Goal: Task Accomplishment & Management: Complete application form

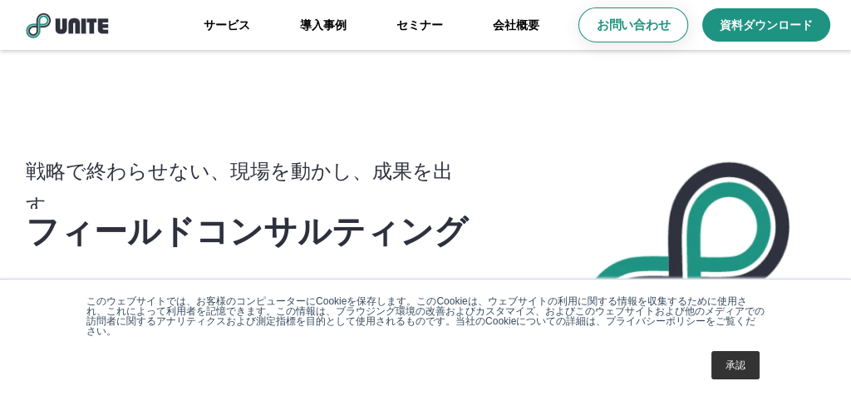
click at [624, 35] on link "お問い合わせ" at bounding box center [634, 24] width 110 height 35
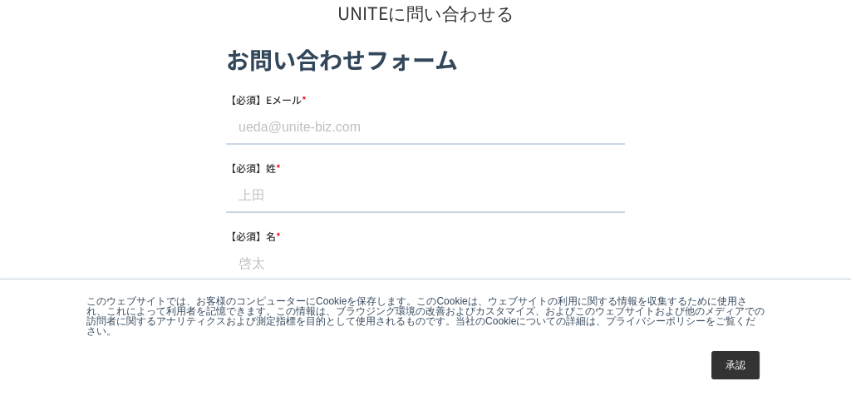
scroll to position [166, 0]
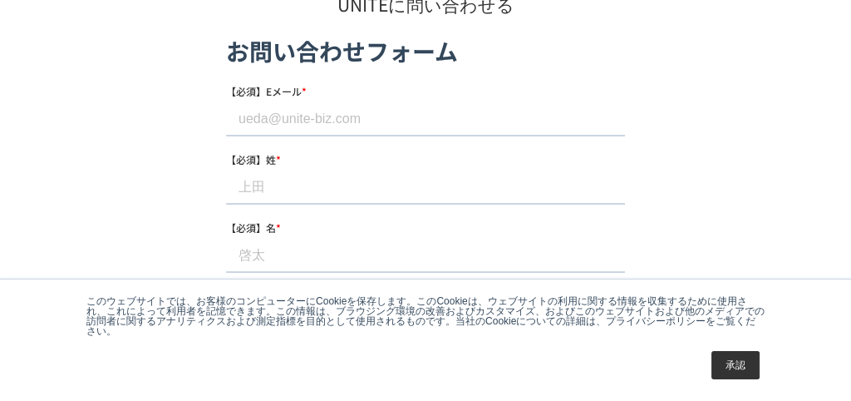
click at [335, 117] on input "【必須】Eメール *" at bounding box center [425, 118] width 399 height 33
drag, startPoint x: 343, startPoint y: 99, endPoint x: 265, endPoint y: 123, distance: 81.8
paste input "business-is@youtrust.jp"
type input "business-is@youtrust.jp"
click at [327, 190] on input "【必須】姓 *" at bounding box center [425, 186] width 399 height 33
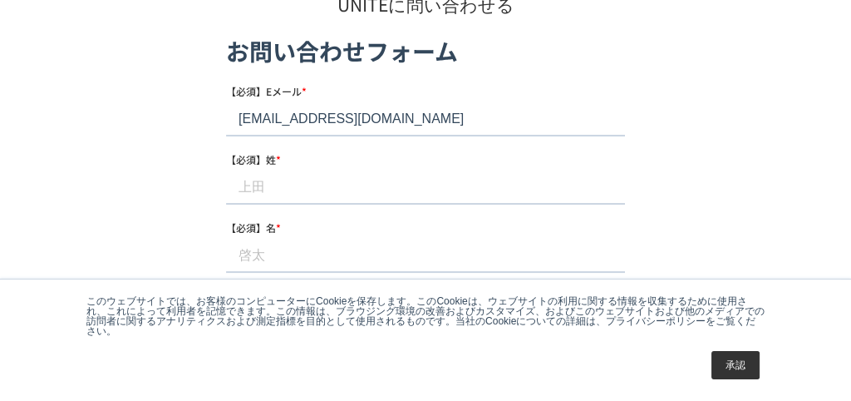
paste input "本多"
type input "本多"
click at [323, 259] on input "【必須】名 *" at bounding box center [425, 255] width 399 height 33
paste input "海雅"
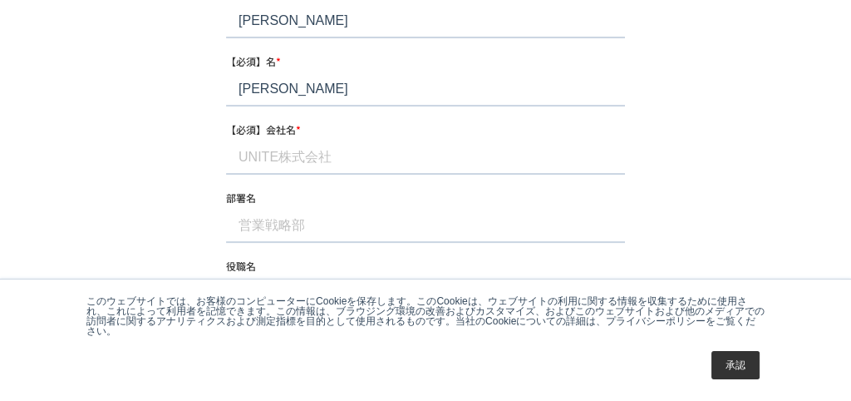
type input "海雅"
click at [291, 166] on input "【必須】会社名 *" at bounding box center [425, 157] width 399 height 33
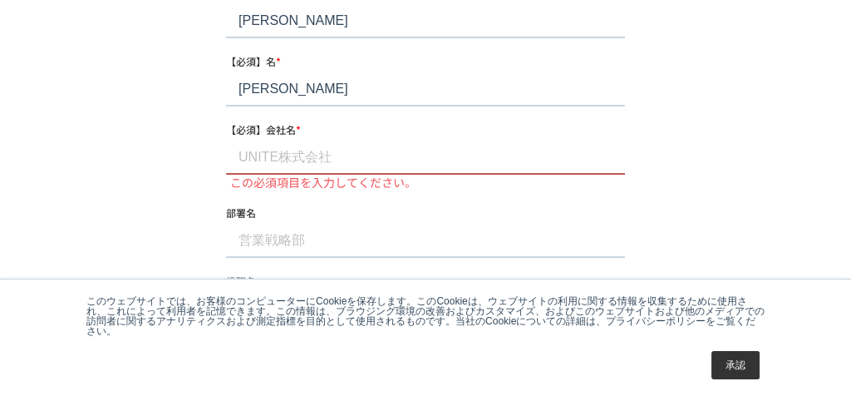
drag, startPoint x: 290, startPoint y: 227, endPoint x: 255, endPoint y: 152, distance: 82.6
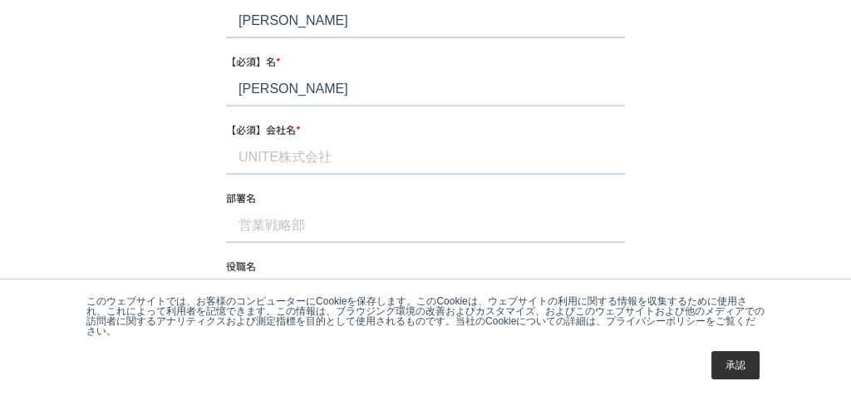
paste input "株式会社YOUTRUST"
type input "株式会社YOUTRUST"
drag, startPoint x: 300, startPoint y: 227, endPoint x: 296, endPoint y: 205, distance: 22.8
click at [300, 231] on input "部署名" at bounding box center [425, 226] width 399 height 33
paste input "キャリア事業部"
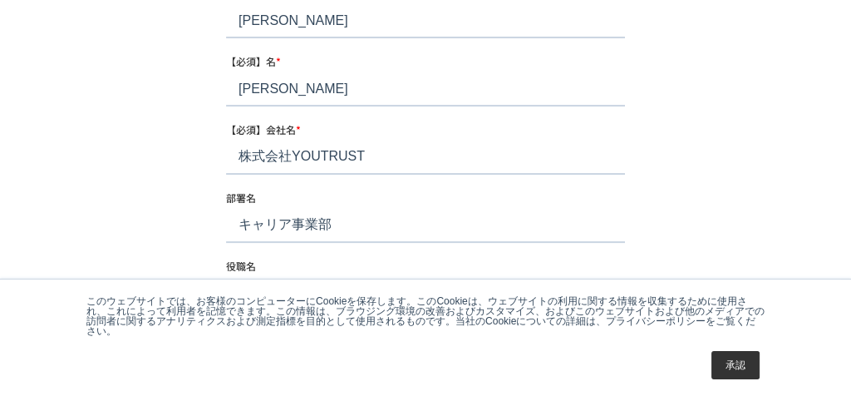
scroll to position [416, 0]
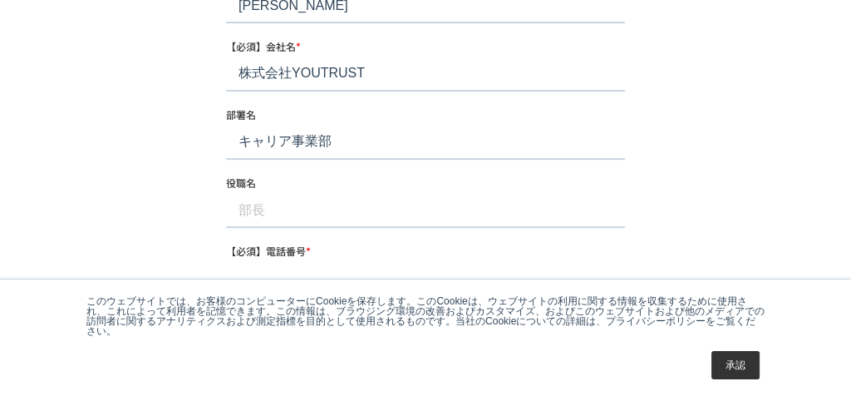
type input "キャリア事業部"
click at [308, 219] on input "役職名" at bounding box center [425, 211] width 399 height 33
paste input "リーダー"
type input "リーダー"
click at [298, 269] on input "【必須】電話番号 *" at bounding box center [425, 279] width 399 height 33
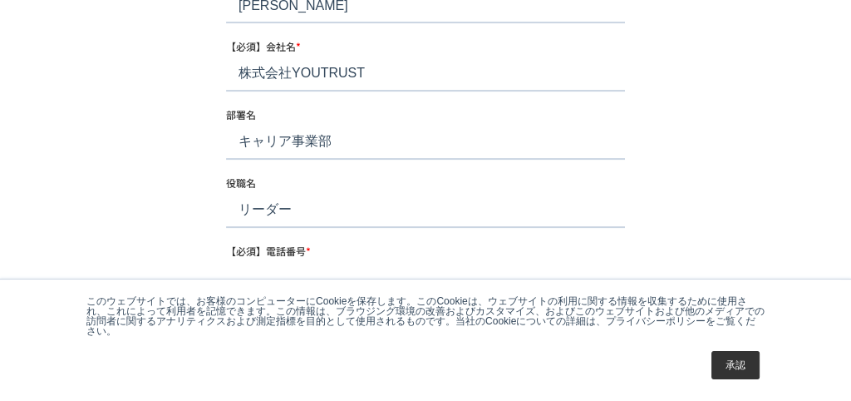
paste input "050-5497-6791"
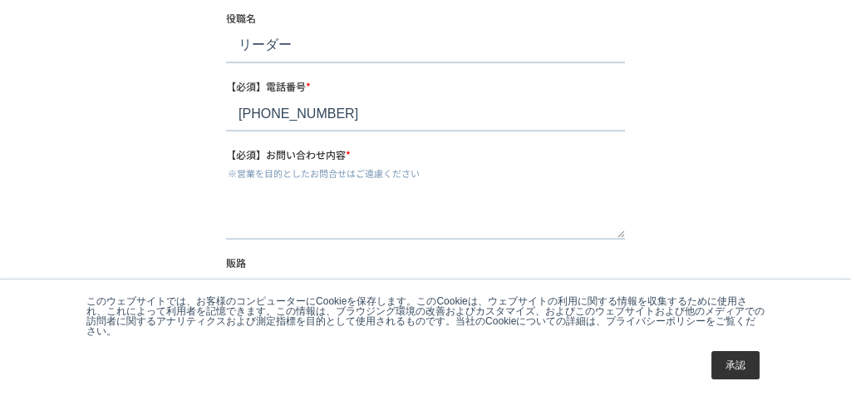
scroll to position [582, 0]
type input "050-5497-6791"
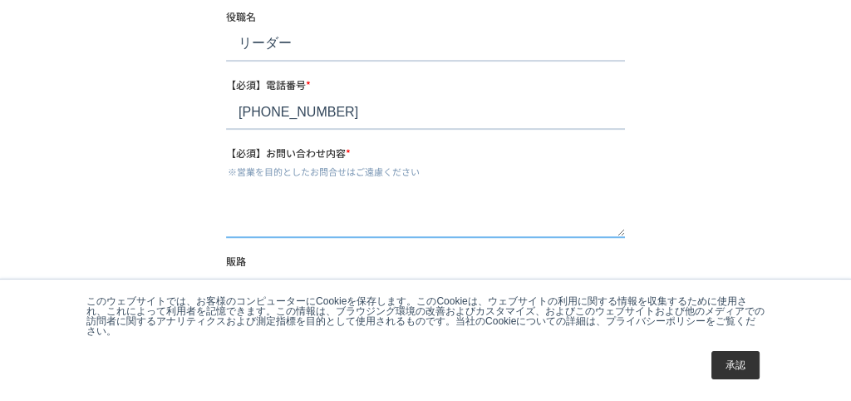
click at [328, 195] on textarea "【必須】お問い合わせ内容 *" at bounding box center [425, 210] width 399 height 55
paste textarea ""【スカウト返信率30%超】新しい採用チャネルのご提案 ＵＮＩＴＥ株式会社 ご担当者様 お問い合わせフォームからのご連絡失礼いたします。 株式会社YOUTRU…"
click at [246, 190] on textarea "【必須】お問い合わせ内容 *" at bounding box center [425, 210] width 399 height 55
type textarea "【スカウト返信率30%超】新しい採用チャネルのご提案 ＵＮＩＴＥ株式会社 ご担当者様 お問い合わせフォームからのご連絡失礼いたします。 株式会社YOUTRUS…"
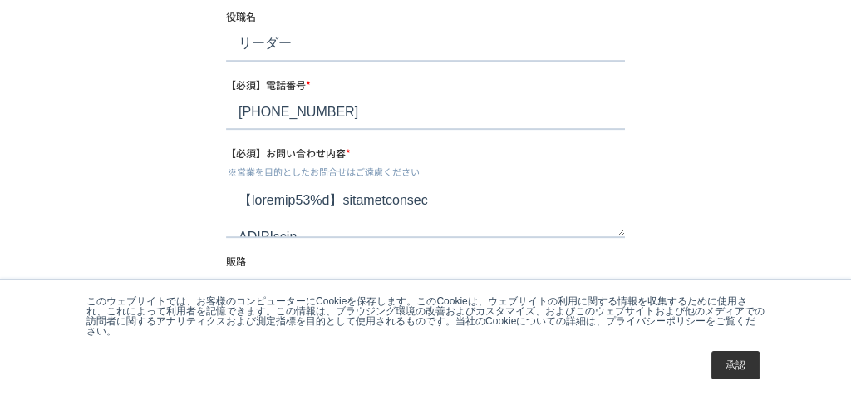
drag, startPoint x: 0, startPoint y: 578, endPoint x: 220, endPoint y: 200, distance: 437.4
click at [220, 200] on div "お問い合わせ UNITEに問い合わせる" at bounding box center [425, 44] width 851 height 1084
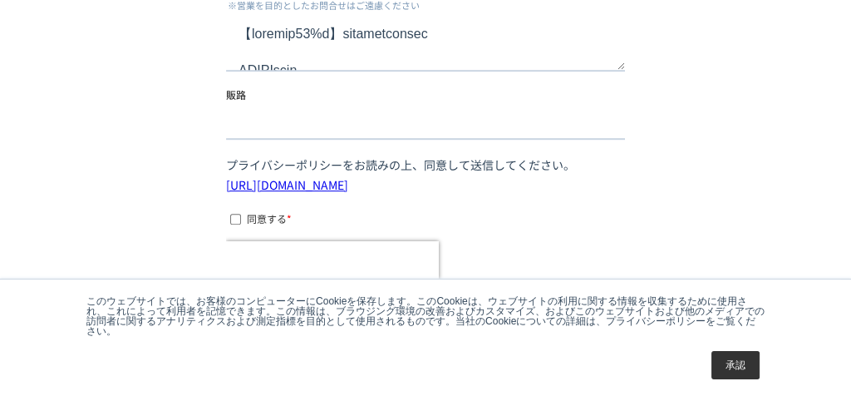
click at [239, 216] on input "同意する *" at bounding box center [235, 219] width 11 height 11
checkbox input "true"
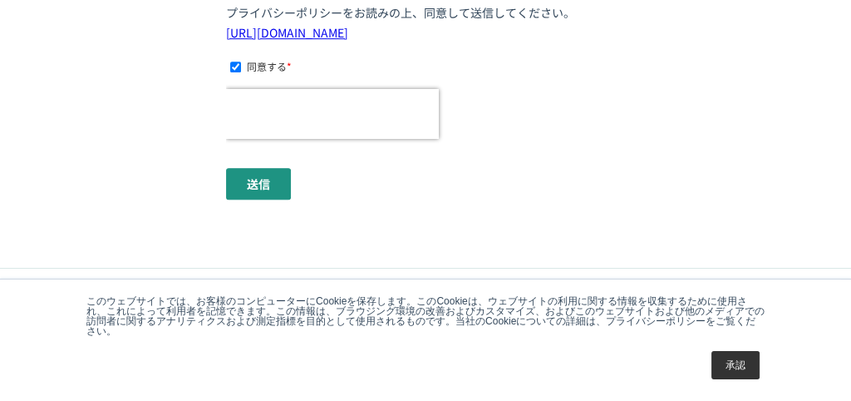
scroll to position [915, 0]
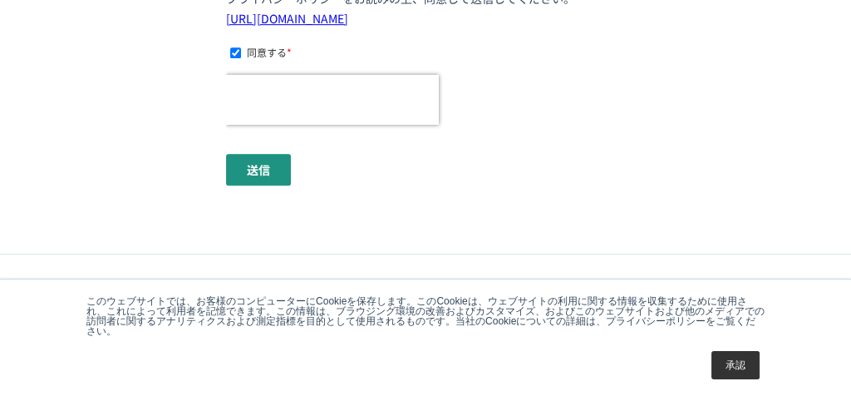
click at [251, 175] on input "送信" at bounding box center [258, 170] width 65 height 32
